Goal: Task Accomplishment & Management: Manage account settings

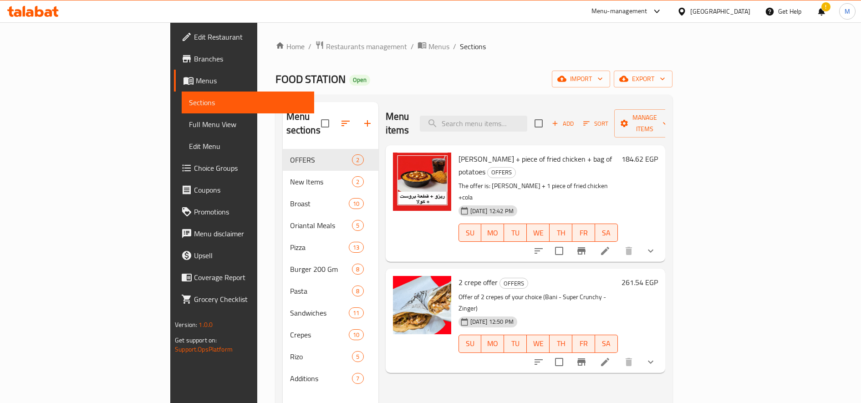
click at [658, 152] on h6 "184.62 EGP" at bounding box center [639, 158] width 36 height 13
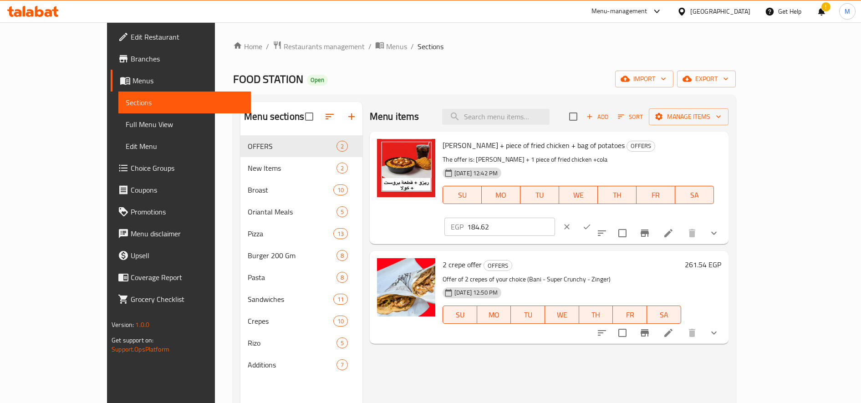
click at [555, 218] on input "184.62" at bounding box center [511, 227] width 88 height 18
click at [577, 217] on button "clear" at bounding box center [567, 227] width 20 height 20
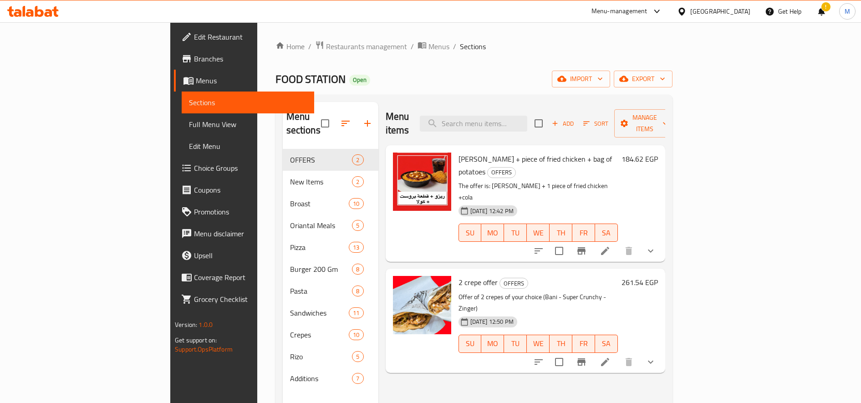
click at [658, 152] on h6 "184.62 EGP" at bounding box center [639, 158] width 36 height 13
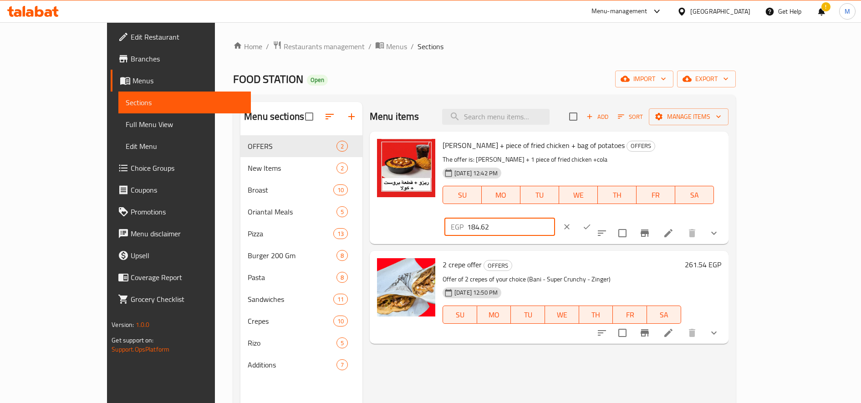
click at [555, 218] on input "184.62" at bounding box center [511, 227] width 88 height 18
click at [569, 224] on icon "clear" at bounding box center [566, 226] width 5 height 5
